Goal: Find specific page/section: Find specific page/section

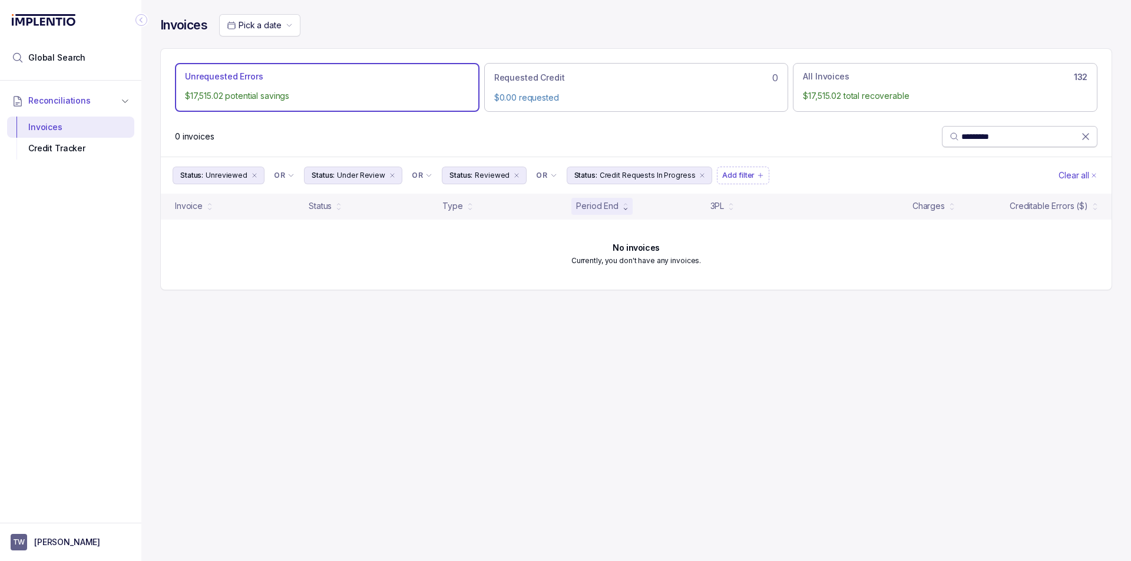
drag, startPoint x: 0, startPoint y: 0, endPoint x: 1018, endPoint y: 134, distance: 1026.9
click at [1019, 133] on input "*********" at bounding box center [1022, 137] width 120 height 12
click at [254, 175] on icon "remove content" at bounding box center [254, 175] width 7 height 7
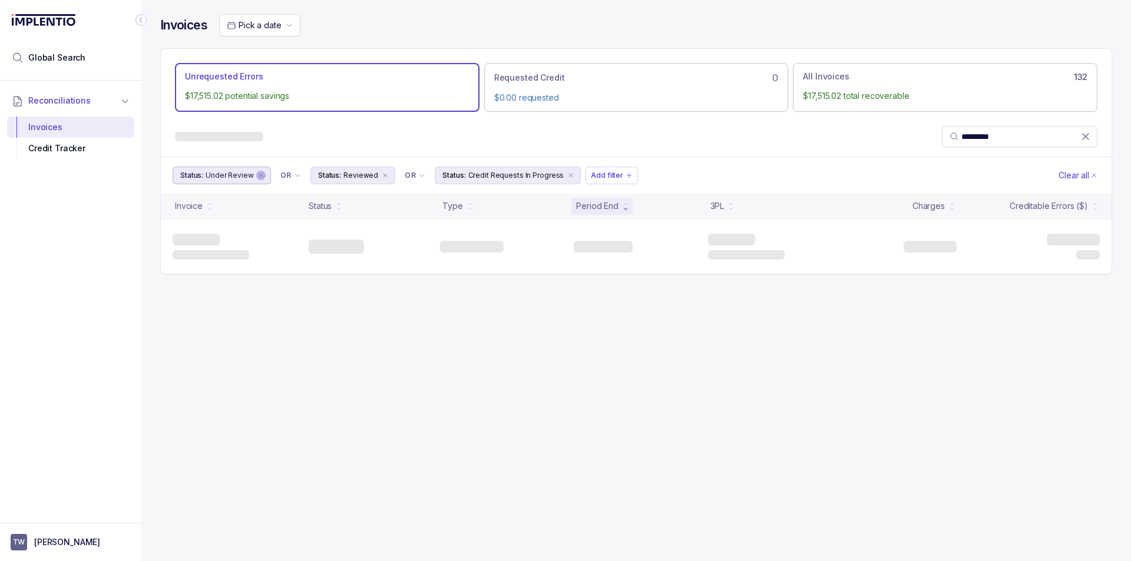
click at [256, 175] on div "remove content" at bounding box center [260, 175] width 9 height 9
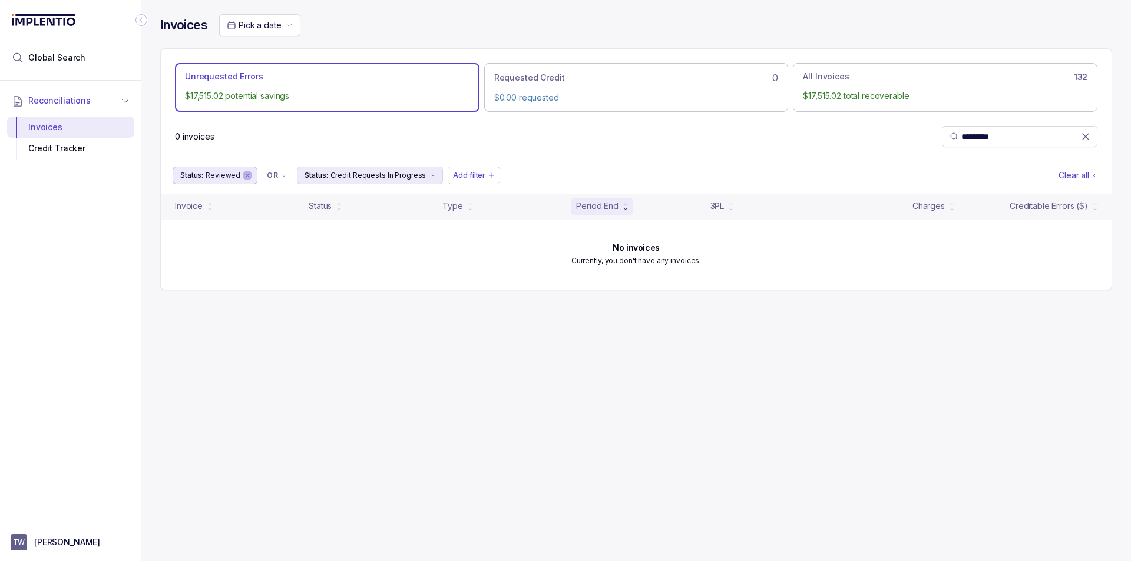
click at [244, 173] on icon "remove content" at bounding box center [247, 175] width 7 height 7
click at [305, 174] on icon "remove content" at bounding box center [308, 175] width 7 height 7
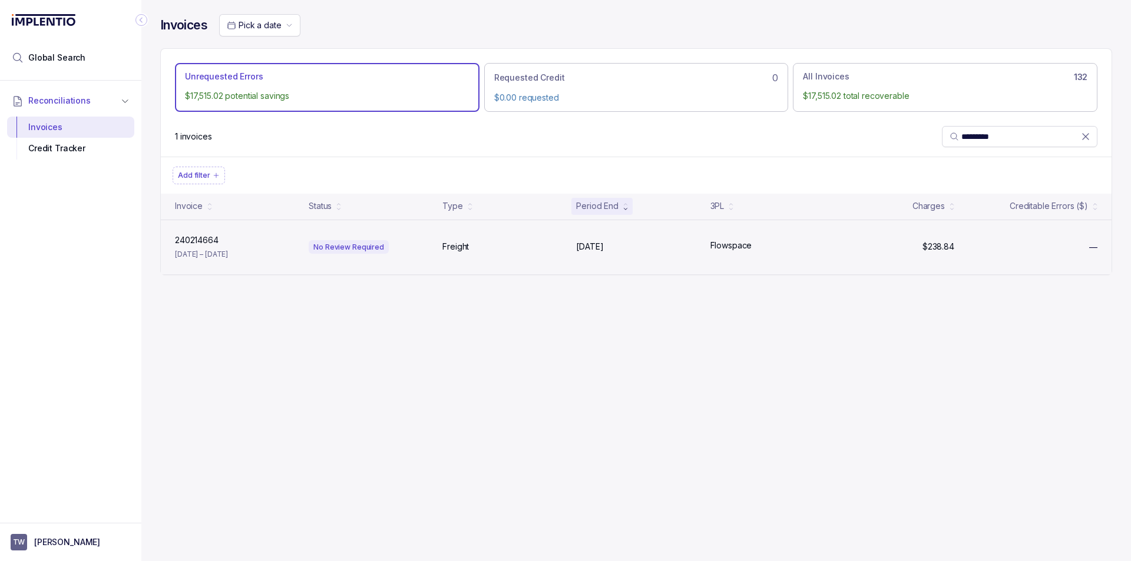
click at [831, 259] on div "240214664 240214664 [DATE] – [DATE] No Review Required Freight [DATE] [DATE] Fl…" at bounding box center [636, 247] width 951 height 55
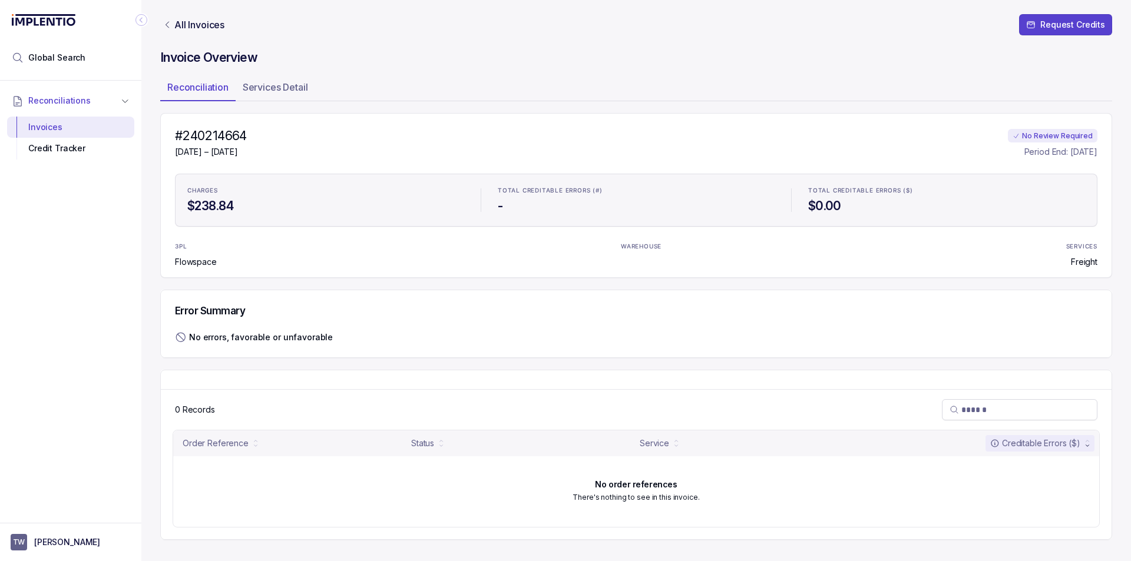
drag, startPoint x: 636, startPoint y: 71, endPoint x: 509, endPoint y: 0, distance: 145.6
click at [629, 71] on div "Invoice Overview Reconciliation Services Detail #240214664 [DATE] – [DATE] No R…" at bounding box center [636, 301] width 952 height 505
click at [167, 30] on div "Link All Invoices" at bounding box center [167, 25] width 9 height 12
click at [167, 25] on icon "Link All Invoices" at bounding box center [167, 24] width 9 height 9
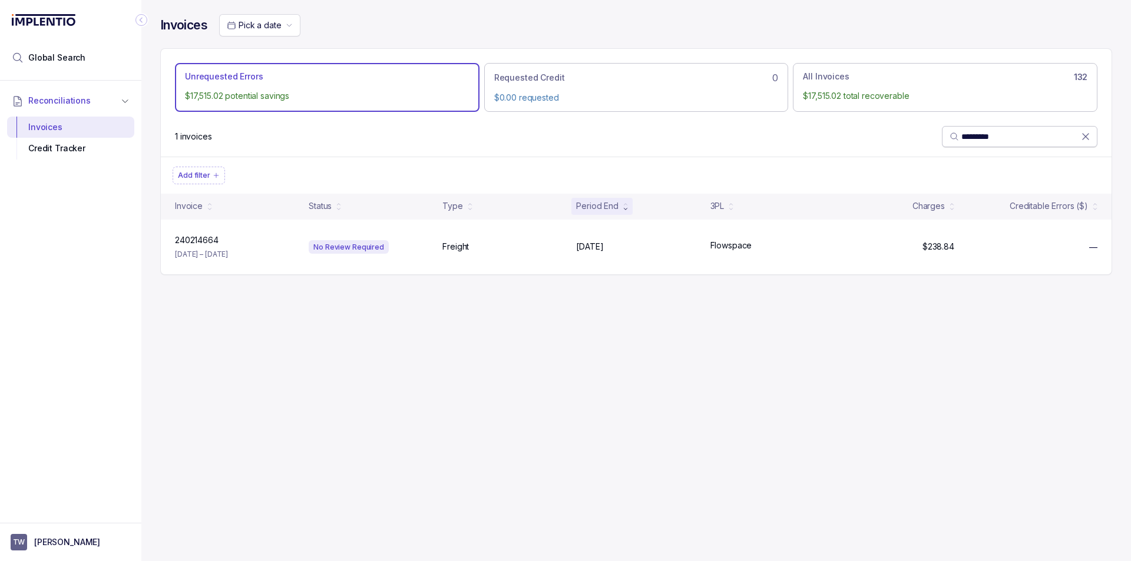
click at [1089, 134] on icon at bounding box center [1086, 137] width 12 height 12
